Goal: Communication & Community: Connect with others

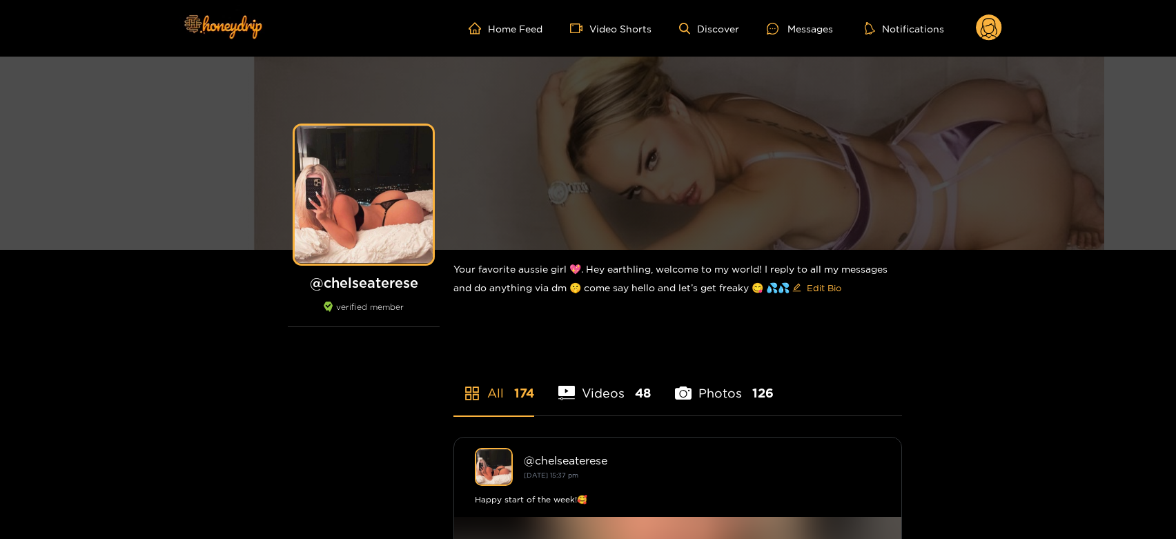
click at [785, 17] on ul "Home Feed Video Shorts Discover Messages Notifications" at bounding box center [735, 28] width 533 height 28
drag, startPoint x: 785, startPoint y: 17, endPoint x: 785, endPoint y: 50, distance: 32.4
click at [785, 50] on div "Home Feed Video Shorts Discover Messages Notifications 0 videos discover messag…" at bounding box center [588, 28] width 828 height 57
click at [785, 30] on div at bounding box center [777, 29] width 21 height 12
